Goal: Navigation & Orientation: Understand site structure

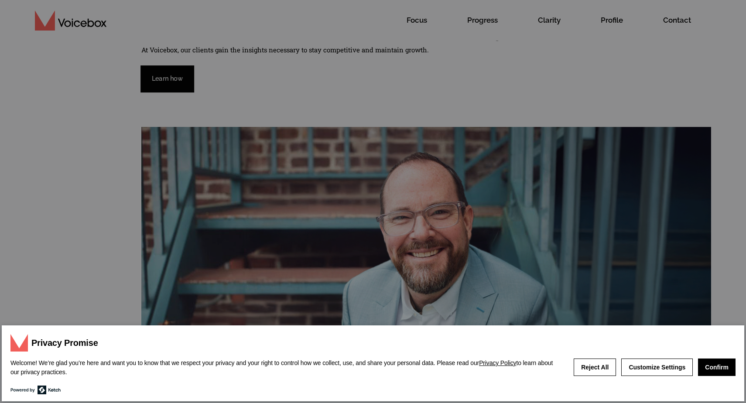
scroll to position [74, 0]
click at [718, 371] on button "Confirm" at bounding box center [717, 367] width 38 height 17
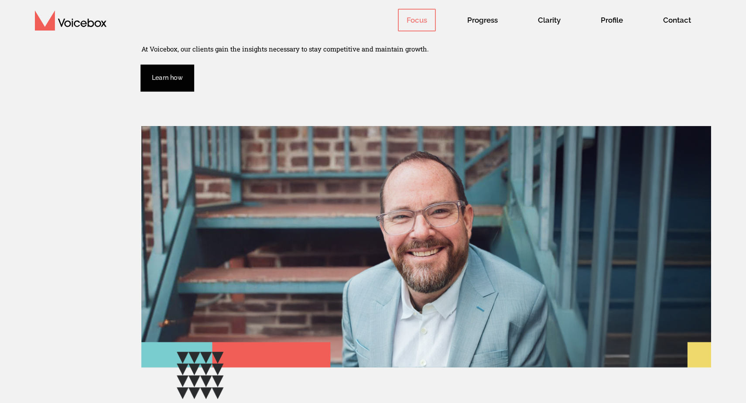
click at [423, 31] on span "Focus" at bounding box center [417, 20] width 38 height 23
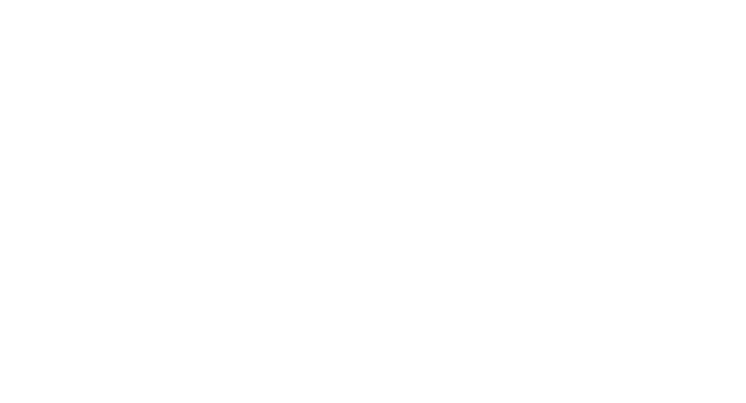
scroll to position [3, 0]
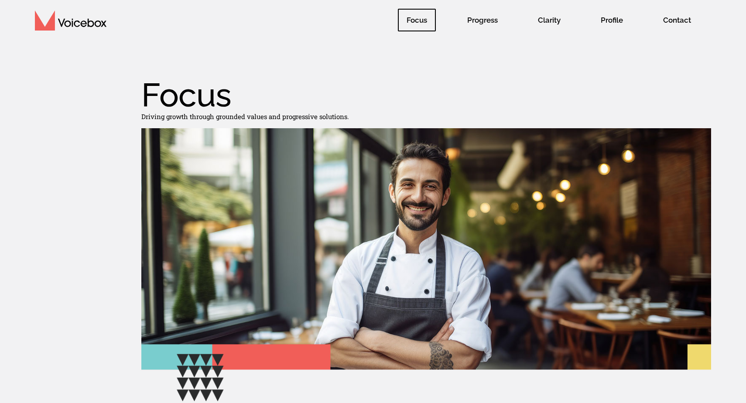
click at [470, 22] on span "Progress" at bounding box center [482, 20] width 48 height 23
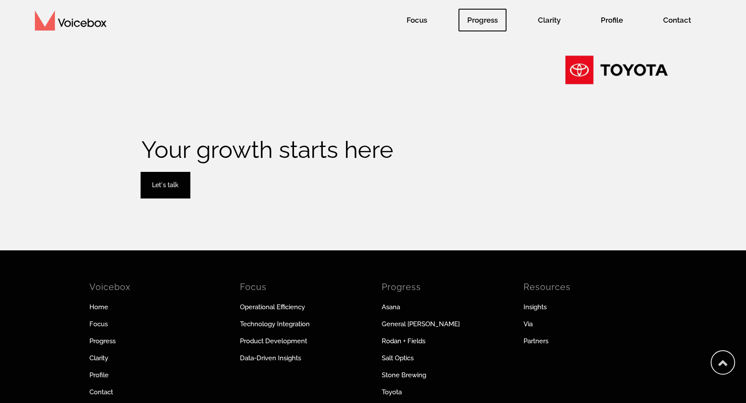
scroll to position [1427, 0]
